Goal: Check status

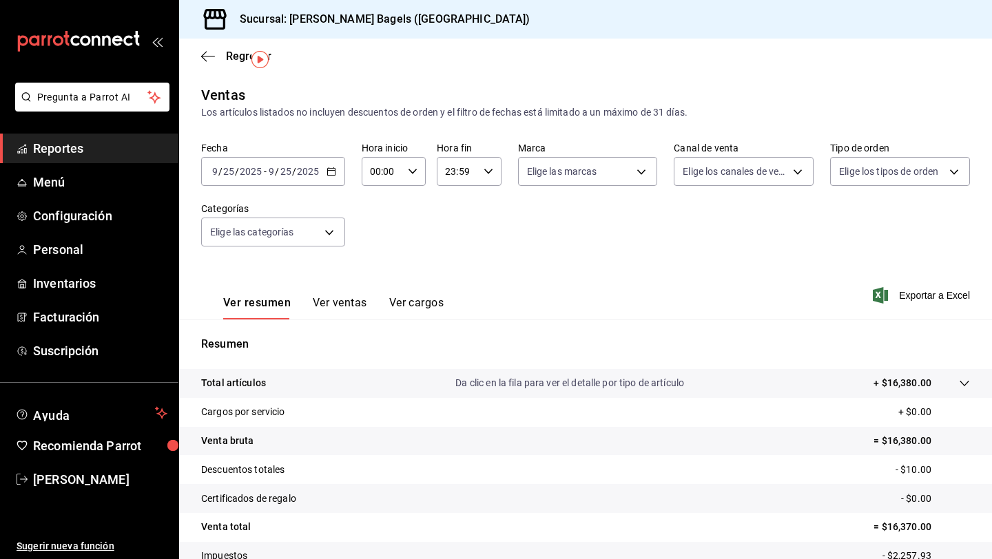
scroll to position [101, 0]
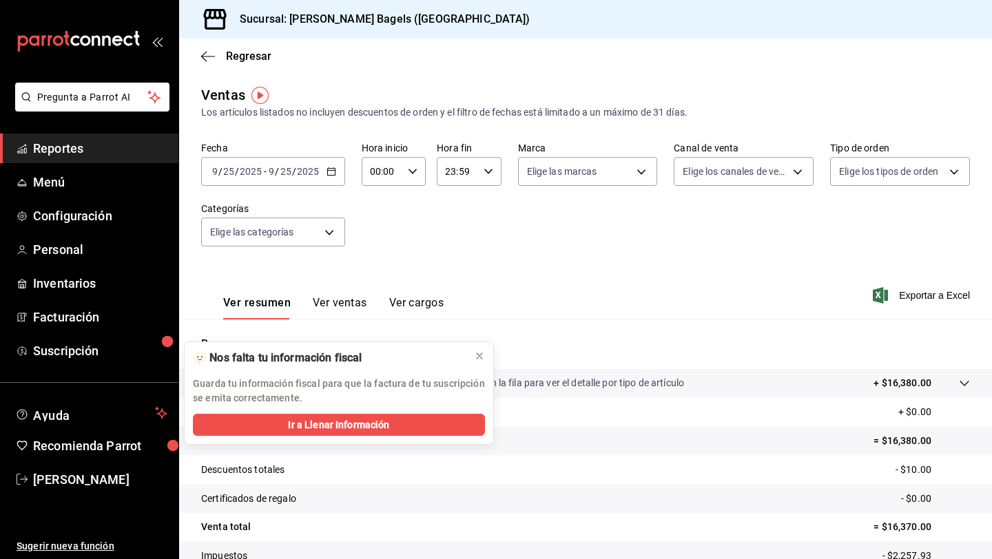
click at [413, 227] on div "Fecha [DATE] [DATE] - [DATE] [DATE] Hora inicio 00:00 Hora inicio Hora fin 23:5…" at bounding box center [585, 202] width 769 height 121
click at [506, 251] on div "Fecha [DATE] [DATE] - [DATE] [DATE] Hora inicio 00:00 Hora inicio Hora fin 23:5…" at bounding box center [585, 202] width 769 height 121
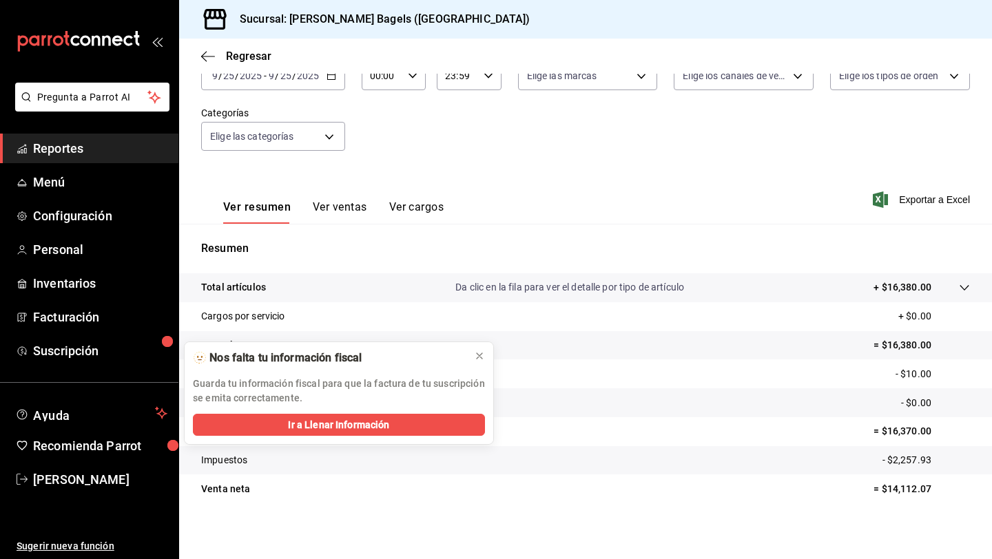
click at [549, 209] on div "Ver resumen Ver ventas Ver cargos Exportar a Excel" at bounding box center [585, 195] width 813 height 56
click at [483, 359] on icon at bounding box center [479, 356] width 11 height 11
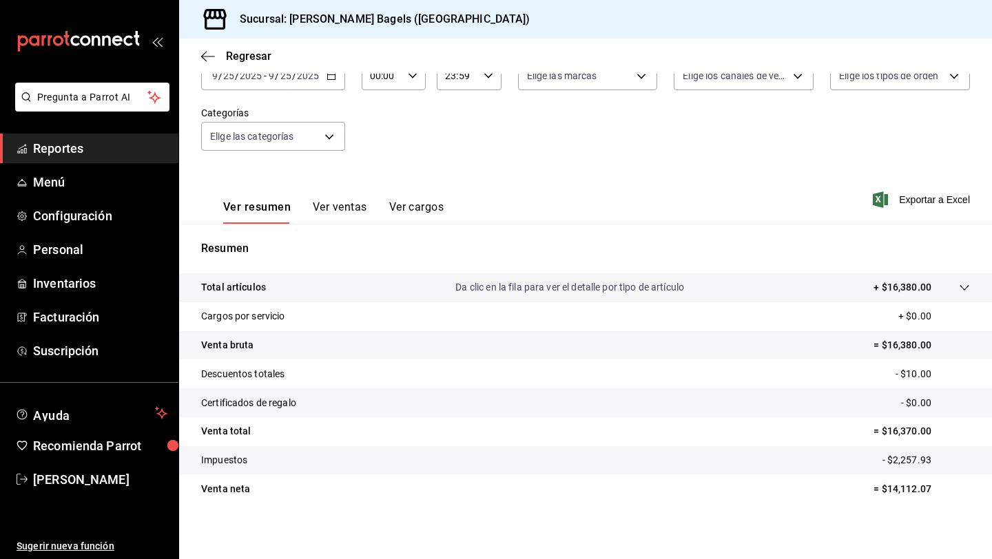
scroll to position [101, 0]
